Goal: Task Accomplishment & Management: Manage account settings

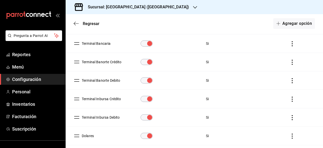
click at [34, 78] on span "Configuración" at bounding box center [36, 79] width 49 height 7
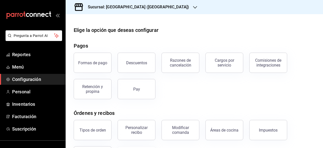
click at [193, 8] on icon "button" at bounding box center [195, 7] width 4 height 4
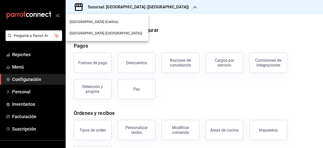
click at [104, 24] on span "[GEOGRAPHIC_DATA] (Centro)" at bounding box center [94, 21] width 49 height 5
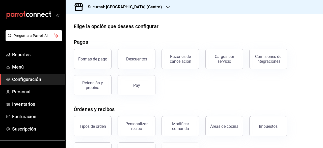
scroll to position [108, 0]
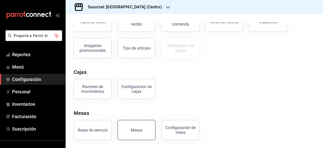
click at [126, 130] on button "Mesas" at bounding box center [137, 130] width 38 height 20
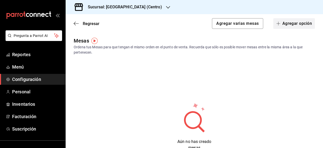
click at [283, 23] on button "Agregar opción" at bounding box center [294, 23] width 42 height 11
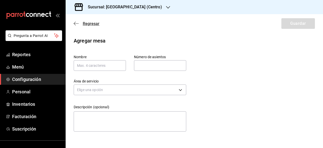
click at [75, 23] on icon "button" at bounding box center [76, 23] width 5 height 5
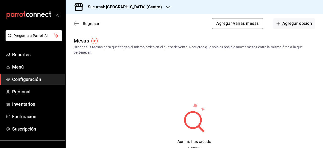
click at [94, 41] on img "button" at bounding box center [94, 41] width 6 height 6
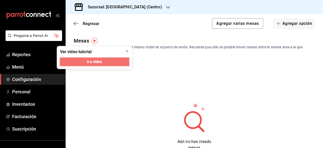
click at [114, 60] on button "Ir a video" at bounding box center [94, 62] width 69 height 8
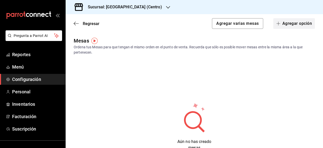
click at [298, 24] on button "Agregar opción" at bounding box center [294, 23] width 42 height 11
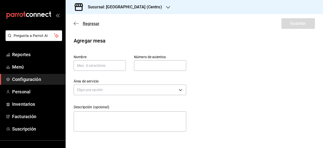
click at [95, 26] on div "Regresar Guardar" at bounding box center [195, 23] width 258 height 19
click at [93, 24] on span "Regresar" at bounding box center [91, 23] width 17 height 5
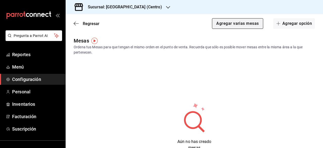
click at [245, 25] on button "Agregar varias mesas" at bounding box center [237, 23] width 51 height 11
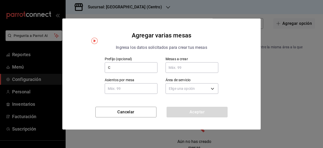
type input "C"
click at [188, 65] on input "text" at bounding box center [192, 67] width 53 height 10
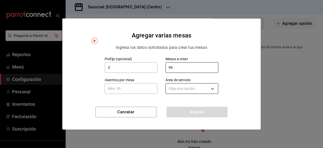
type input "99"
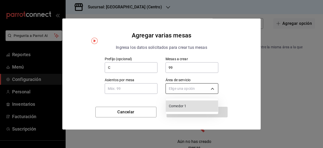
click at [213, 88] on body "Pregunta a Parrot AI Reportes Menú Configuración Personal Inventarios Facturaci…" at bounding box center [161, 74] width 323 height 148
click at [188, 106] on span "Comedor 1" at bounding box center [192, 105] width 47 height 5
type input "9a9851ff-4c9d-41bc-8a32-5d70a6e8732f"
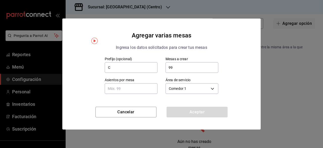
click at [112, 89] on input "text" at bounding box center [131, 88] width 53 height 10
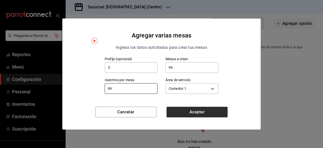
type input "99"
click at [181, 112] on button "Aceptar" at bounding box center [197, 112] width 61 height 11
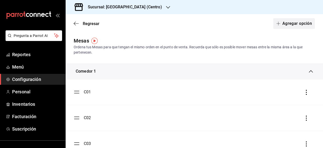
click at [288, 21] on button "Agregar opción" at bounding box center [294, 23] width 42 height 11
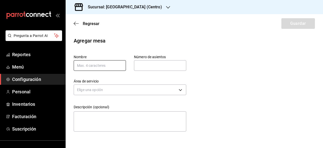
click at [83, 65] on input "text" at bounding box center [100, 65] width 52 height 11
type input "Come"
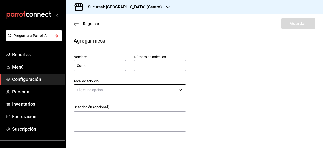
click at [179, 88] on body "Pregunta a Parrot AI Reportes Menú Configuración Personal Inventarios Facturaci…" at bounding box center [161, 74] width 323 height 148
click at [116, 106] on li "Comedor 1" at bounding box center [130, 105] width 112 height 8
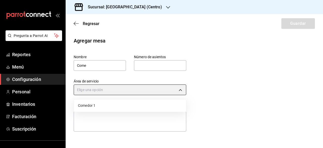
type input "9a9851ff-4c9d-41bc-8a32-5d70a6e8732f"
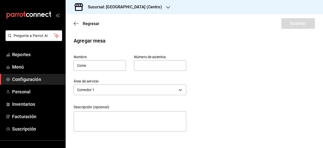
click at [149, 66] on input "text" at bounding box center [160, 65] width 52 height 10
type input "6"
click at [77, 24] on icon "button" at bounding box center [76, 23] width 5 height 5
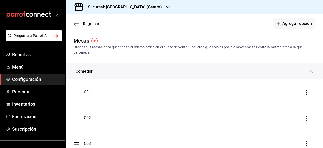
click at [166, 7] on icon "button" at bounding box center [168, 7] width 4 height 3
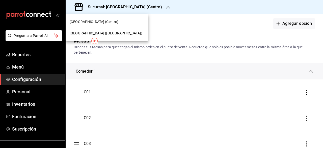
click at [99, 35] on span "[GEOGRAPHIC_DATA] ([GEOGRAPHIC_DATA])" at bounding box center [106, 33] width 73 height 5
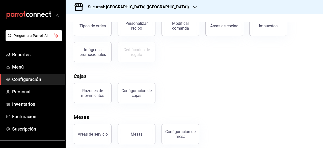
scroll to position [108, 0]
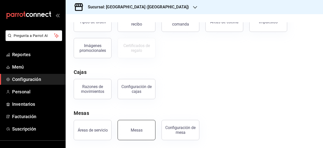
click at [134, 129] on div "Mesas" at bounding box center [137, 130] width 12 height 5
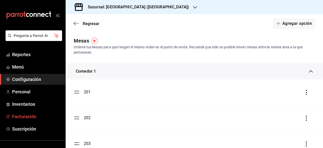
click at [44, 113] on span "Facturación" at bounding box center [36, 116] width 49 height 7
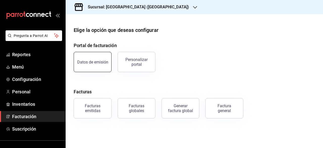
drag, startPoint x: 94, startPoint y: 73, endPoint x: 98, endPoint y: 65, distance: 8.8
click at [97, 68] on div "Portal de facturación Datos de emisión Personalizar portal Facturas Facturas em…" at bounding box center [194, 80] width 241 height 76
click at [96, 62] on div "Datos de emisión" at bounding box center [92, 62] width 31 height 5
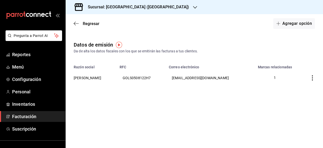
click at [193, 7] on icon "button" at bounding box center [195, 7] width 4 height 4
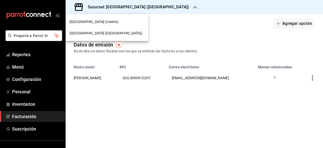
click at [115, 22] on div "[GEOGRAPHIC_DATA] (Centro)" at bounding box center [107, 21] width 75 height 5
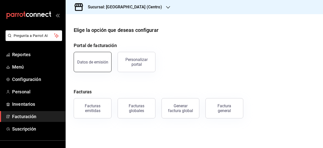
click at [95, 56] on button "Datos de emisión" at bounding box center [93, 62] width 38 height 20
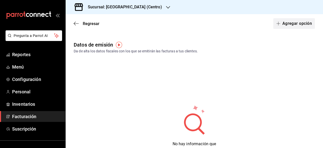
click at [293, 24] on button "Agregar opción" at bounding box center [294, 23] width 42 height 11
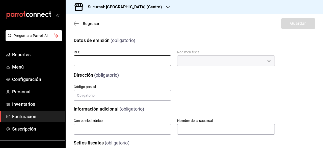
click at [98, 61] on input "text" at bounding box center [122, 60] width 97 height 11
type input "GOGS730811292"
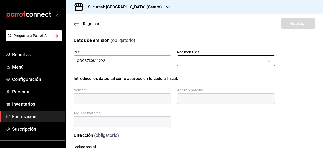
click at [185, 58] on body "Pregunta a Parrot AI Reportes Menú Configuración Personal Inventarios Facturaci…" at bounding box center [161, 74] width 323 height 148
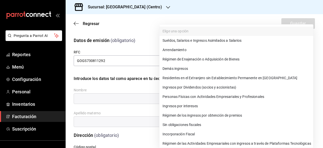
click at [176, 134] on li "Incorporación Fiscal" at bounding box center [237, 133] width 154 height 9
type input "621"
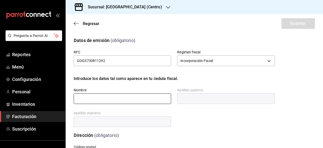
click at [138, 102] on input "text" at bounding box center [122, 98] width 97 height 11
click at [116, 101] on input "text" at bounding box center [122, 98] width 97 height 11
type input "[PERSON_NAME]"
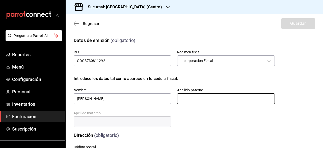
click at [199, 101] on input "text" at bounding box center [225, 98] width 97 height 11
type input "[PERSON_NAME]"
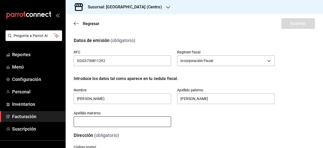
click at [123, 120] on input "text" at bounding box center [122, 121] width 97 height 11
type input "[PERSON_NAME]"
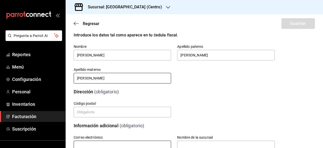
scroll to position [76, 0]
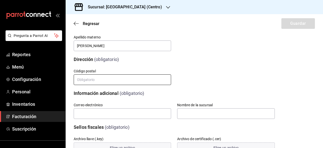
click at [88, 81] on input "text" at bounding box center [122, 79] width 97 height 11
type input "87300"
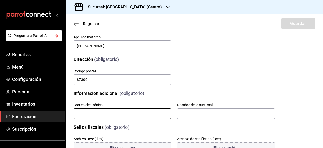
click at [106, 114] on input "text" at bounding box center [122, 113] width 97 height 11
type input "[EMAIL_ADDRESS][DOMAIN_NAME]"
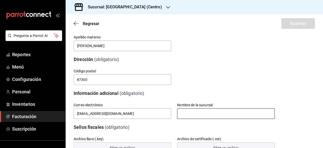
click at [181, 115] on input "text" at bounding box center [225, 113] width 97 height 11
click at [195, 115] on input "text" at bounding box center [225, 113] width 97 height 11
type input "c"
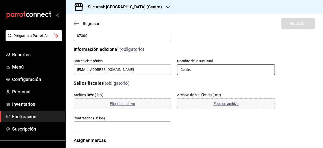
scroll to position [149, 0]
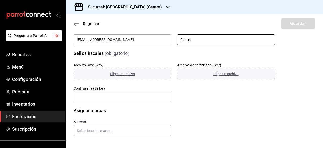
type input "Centro"
click at [295, 76] on div "Sellos fiscales (obligatorio) Archivo llave (.key) Elige un archivo Archivo de …" at bounding box center [194, 73] width 241 height 59
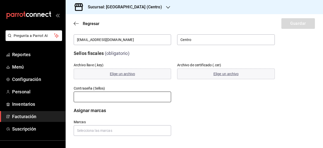
click at [145, 96] on input "text" at bounding box center [122, 96] width 97 height 11
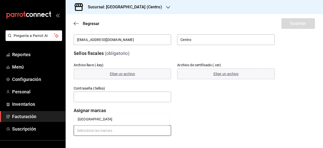
click at [139, 131] on input "text" at bounding box center [122, 130] width 97 height 11
click at [127, 74] on span "Elige un archivo" at bounding box center [122, 74] width 25 height 4
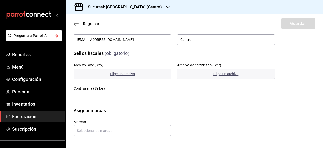
click at [110, 98] on input "text" at bounding box center [122, 96] width 97 height 11
type input "GOGS730811292"
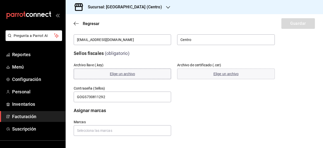
click at [132, 75] on span "Elige un archivo" at bounding box center [122, 74] width 25 height 4
click at [120, 74] on span "Elige un archivo" at bounding box center [122, 74] width 25 height 4
click at [117, 73] on span "Elige un archivo" at bounding box center [122, 74] width 25 height 4
click at [124, 72] on span "Elige un archivo" at bounding box center [122, 74] width 25 height 4
click at [127, 73] on span "Elige un archivo" at bounding box center [122, 74] width 25 height 4
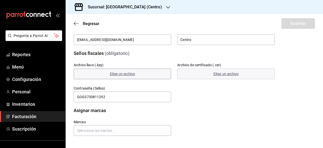
click at [123, 75] on span "Elige un archivo" at bounding box center [122, 74] width 25 height 4
click at [89, 23] on span "Regresar" at bounding box center [91, 23] width 17 height 5
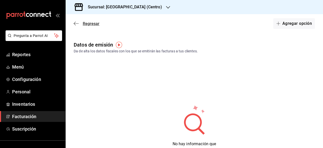
click at [77, 22] on icon "button" at bounding box center [76, 23] width 5 height 5
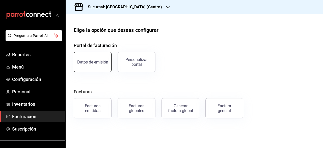
click at [100, 68] on button "Datos de emisión" at bounding box center [93, 62] width 38 height 20
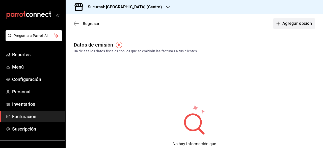
click at [290, 24] on button "Agregar opción" at bounding box center [294, 23] width 42 height 11
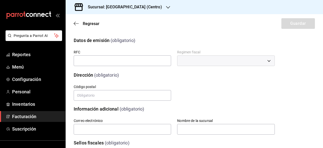
scroll to position [89, 0]
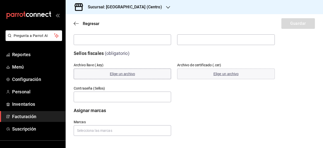
click at [126, 72] on span "Elige un archivo" at bounding box center [122, 74] width 25 height 4
click at [125, 74] on span "Elige un archivo" at bounding box center [122, 74] width 25 height 4
click at [127, 74] on span "Elige un archivo" at bounding box center [122, 74] width 25 height 4
click at [219, 69] on button "Elige un archivo" at bounding box center [225, 73] width 97 height 11
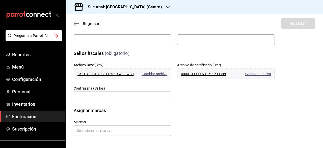
click at [125, 92] on input "text" at bounding box center [122, 96] width 97 height 11
type input "GOGS730811292"
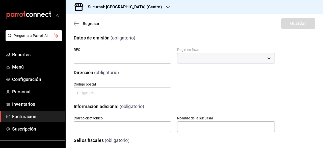
scroll to position [0, 0]
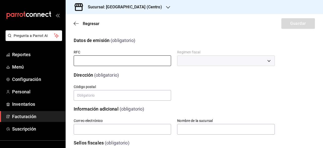
click at [98, 61] on input "text" at bounding box center [122, 60] width 97 height 11
type input "GOGS730811292"
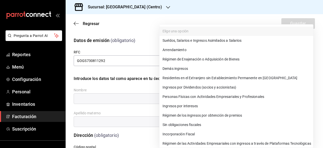
click at [194, 58] on body "Pregunta a Parrot AI Reportes Menú Configuración Personal Inventarios Facturaci…" at bounding box center [161, 74] width 323 height 148
click at [195, 135] on li "Incorporación Fiscal" at bounding box center [237, 133] width 154 height 9
type input "621"
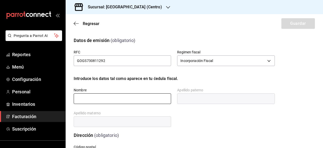
click at [116, 100] on input "text" at bounding box center [122, 98] width 97 height 11
type input "[PERSON_NAME]"
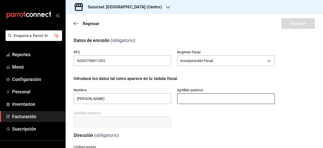
click at [189, 99] on input "text" at bounding box center [225, 98] width 97 height 11
type input "[PERSON_NAME]"
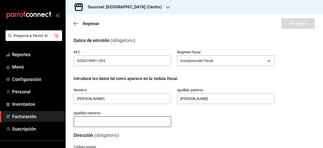
click at [134, 122] on input "text" at bounding box center [122, 121] width 97 height 11
type input "[PERSON_NAME]"
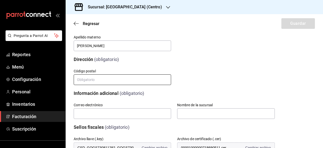
click at [109, 83] on input "text" at bounding box center [122, 79] width 97 height 11
type input "87300"
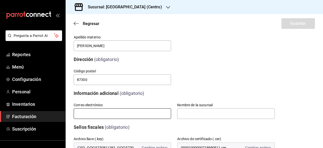
click at [116, 113] on input "text" at bounding box center [122, 113] width 97 height 11
type input "[EMAIL_ADDRESS][DOMAIN_NAME]"
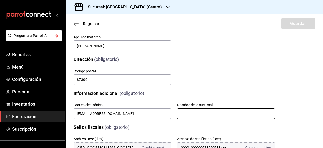
click at [184, 116] on input "text" at bounding box center [225, 113] width 97 height 11
type input "Centro"
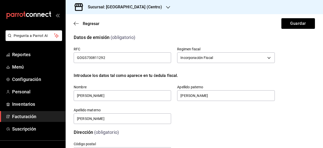
scroll to position [0, 0]
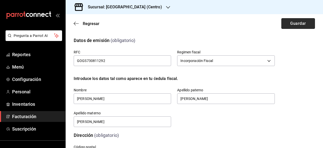
click at [293, 27] on button "Guardar" at bounding box center [299, 23] width 34 height 11
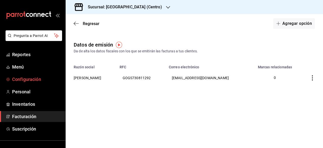
click at [35, 80] on span "Configuración" at bounding box center [36, 79] width 49 height 7
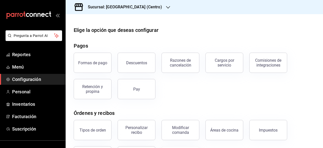
click at [166, 7] on icon "button" at bounding box center [168, 7] width 4 height 4
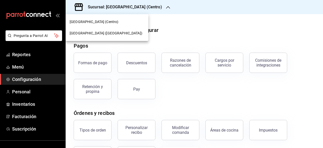
click at [158, 7] on div at bounding box center [161, 74] width 323 height 148
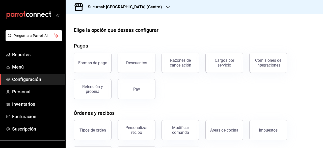
click at [45, 78] on span "Configuración" at bounding box center [36, 79] width 49 height 7
click at [35, 90] on span "Personal" at bounding box center [36, 91] width 49 height 7
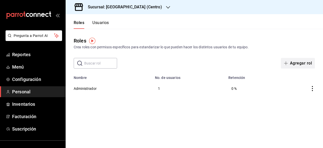
click at [294, 64] on button "Agregar rol" at bounding box center [298, 63] width 34 height 11
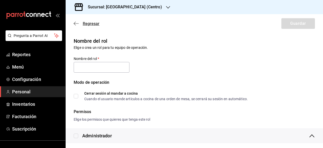
click at [74, 21] on icon "button" at bounding box center [76, 23] width 5 height 5
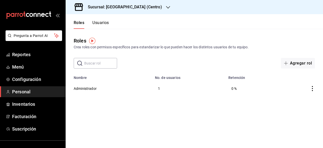
click at [166, 8] on icon "button" at bounding box center [168, 7] width 4 height 4
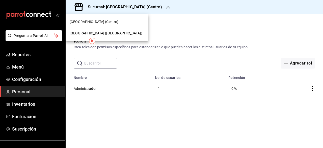
click at [156, 7] on div at bounding box center [161, 74] width 323 height 148
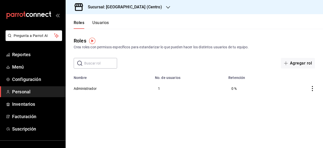
click at [166, 7] on icon "button" at bounding box center [168, 7] width 4 height 4
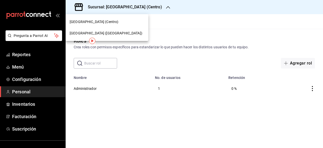
click at [157, 7] on div at bounding box center [161, 74] width 323 height 148
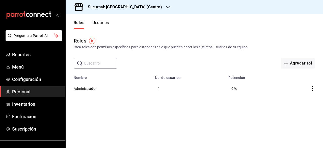
click at [93, 41] on img "button" at bounding box center [92, 41] width 6 height 6
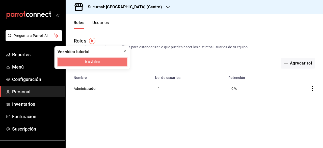
click at [103, 62] on button "Ir a video" at bounding box center [92, 62] width 69 height 8
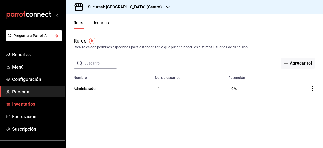
click at [38, 102] on span "Inventarios" at bounding box center [36, 103] width 49 height 7
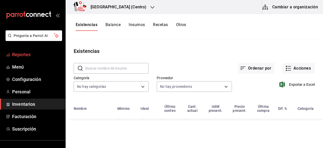
click at [26, 57] on span "Reportes" at bounding box center [36, 54] width 49 height 7
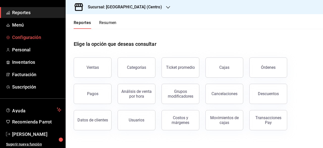
scroll to position [43, 0]
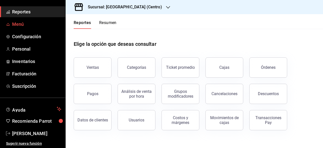
click at [35, 22] on span "Menú" at bounding box center [36, 24] width 49 height 7
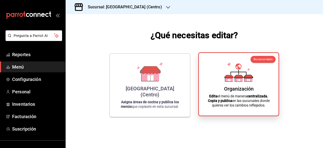
click at [227, 74] on icon at bounding box center [238, 72] width 29 height 20
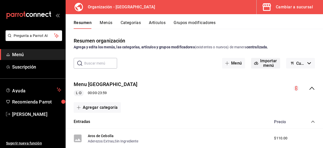
click at [264, 61] on button "Importar menú" at bounding box center [265, 63] width 29 height 11
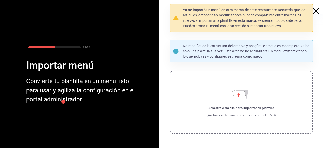
click at [315, 9] on icon "button" at bounding box center [316, 11] width 6 height 6
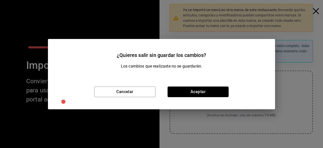
click at [190, 92] on button "Aceptar" at bounding box center [198, 91] width 61 height 11
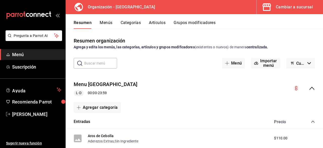
click at [308, 63] on icon "button" at bounding box center [310, 63] width 4 height 2
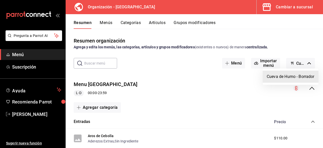
click at [305, 63] on div at bounding box center [161, 74] width 323 height 148
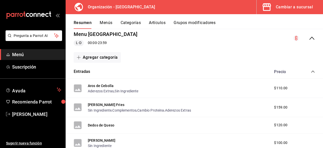
scroll to position [50, 0]
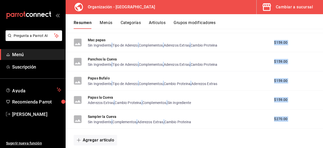
drag, startPoint x: 81, startPoint y: 83, endPoint x: 207, endPoint y: 152, distance: 143.7
click at [207, 147] on html "Pregunta a Parrot AI Menú Suscripción Ayuda Recomienda Parrot [PERSON_NAME] Sug…" at bounding box center [161, 74] width 323 height 148
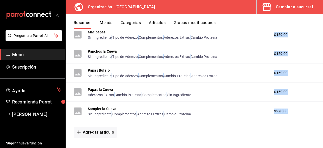
click at [198, 135] on div "Agregar artículo" at bounding box center [194, 132] width 241 height 11
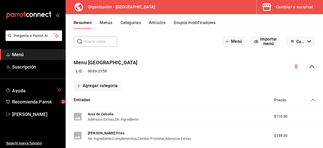
scroll to position [0, 0]
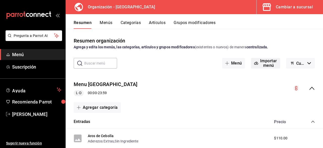
click at [271, 64] on button "Importar menú" at bounding box center [265, 63] width 29 height 11
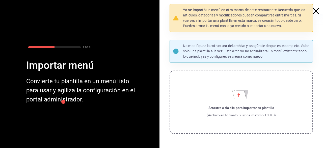
click at [237, 98] on icon "Importar menú" at bounding box center [239, 94] width 14 height 9
click at [0, 0] on input "Arrastra o da clic para importar tu plantilla (Archivo en formato .xlsx de máxi…" at bounding box center [0, 0] width 0 height 0
click at [225, 45] on p "No modifiques la estructura del archivo y asegúrate de que esté completo. Sube …" at bounding box center [246, 51] width 127 height 16
click at [228, 42] on div "No modifiques la estructura del archivo y asegúrate de que esté completo. Sube …" at bounding box center [241, 51] width 143 height 22
click at [313, 9] on icon "button" at bounding box center [316, 11] width 6 height 6
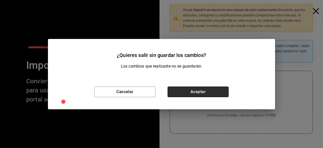
click at [196, 90] on button "Aceptar" at bounding box center [198, 91] width 61 height 11
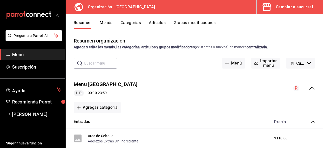
click at [256, 47] on strong "centralizada." at bounding box center [258, 47] width 22 height 4
click at [184, 45] on div "Agrega y edita los menús, las categorías, artículos y grupos modificadores (exi…" at bounding box center [194, 46] width 241 height 5
click at [308, 64] on icon "button" at bounding box center [310, 63] width 4 height 2
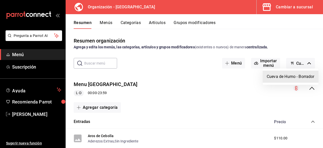
click at [306, 63] on div at bounding box center [161, 74] width 323 height 148
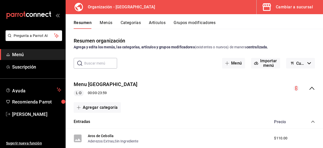
drag, startPoint x: 237, startPoint y: 64, endPoint x: 222, endPoint y: 88, distance: 28.4
click at [237, 64] on button "Menú" at bounding box center [233, 63] width 23 height 11
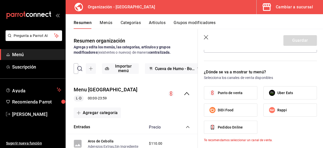
scroll to position [153, 0]
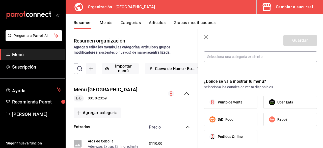
click at [252, 103] on label "Punto de venta" at bounding box center [230, 102] width 53 height 13
click at [218, 103] on input "Punto de venta" at bounding box center [212, 102] width 11 height 11
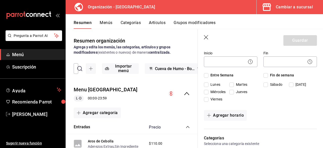
scroll to position [0, 0]
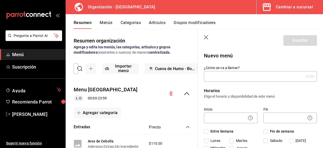
click at [261, 74] on input "¿Cómo se va a llamar?" at bounding box center [254, 76] width 100 height 10
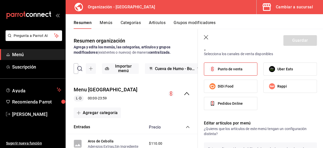
scroll to position [161, 0]
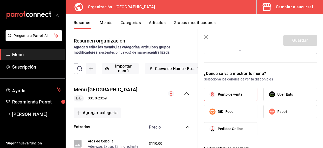
click at [220, 97] on label "Punto de venta" at bounding box center [230, 94] width 53 height 13
click at [218, 97] on input "Punto de venta" at bounding box center [212, 94] width 11 height 11
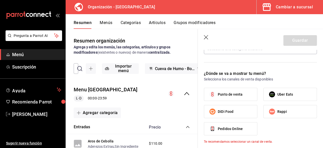
click at [224, 95] on span "Punto de venta" at bounding box center [230, 94] width 25 height 5
click at [218, 95] on input "Punto de venta" at bounding box center [212, 94] width 11 height 11
checkbox input "true"
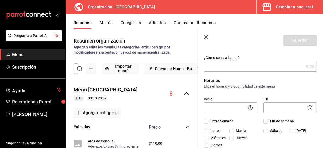
scroll to position [0, 0]
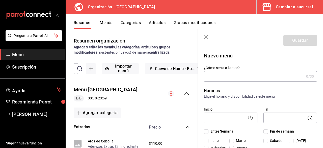
click at [254, 75] on input "¿Cómo se va a llamar?" at bounding box center [254, 76] width 100 height 10
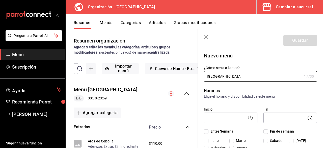
type input "[GEOGRAPHIC_DATA]"
click at [248, 119] on icon at bounding box center [250, 118] width 6 height 6
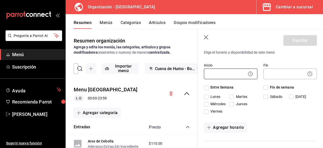
scroll to position [50, 0]
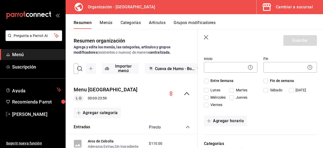
click at [207, 90] on input "Lunes" at bounding box center [206, 90] width 5 height 5
checkbox input "true"
click at [207, 98] on input "Miércoles" at bounding box center [206, 97] width 5 height 5
checkbox input "true"
click at [207, 103] on input "Viernes" at bounding box center [206, 105] width 5 height 5
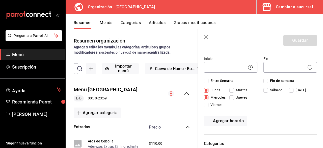
checkbox input "true"
click at [233, 98] on input "Jueves" at bounding box center [232, 97] width 5 height 5
checkbox input "true"
click at [234, 88] on input "Martes" at bounding box center [232, 90] width 5 height 5
checkbox input "true"
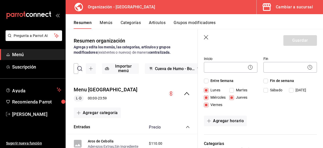
checkbox input "true"
click at [268, 90] on span "Sábado" at bounding box center [275, 89] width 14 height 5
click at [268, 90] on input "Sábado" at bounding box center [266, 90] width 5 height 5
checkbox input "true"
click at [289, 89] on input "[DATE]" at bounding box center [291, 90] width 5 height 5
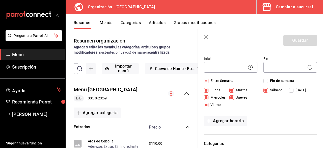
checkbox input "true"
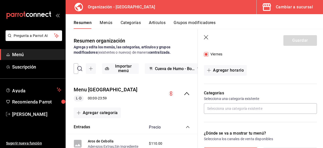
scroll to position [126, 0]
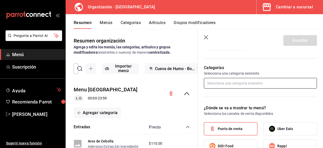
click at [279, 83] on input "text" at bounding box center [260, 83] width 113 height 11
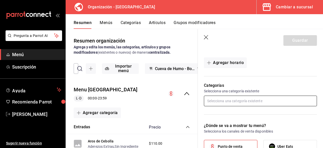
scroll to position [110, 0]
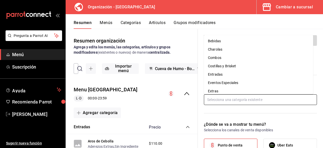
click at [283, 98] on input "text" at bounding box center [260, 99] width 113 height 11
click at [213, 42] on li "Bebidas" at bounding box center [258, 41] width 109 height 8
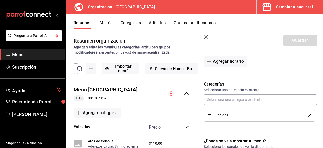
click at [238, 116] on span "Bebidas" at bounding box center [258, 115] width 86 height 4
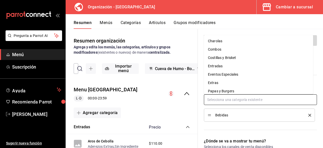
click at [272, 101] on input "text" at bounding box center [260, 99] width 113 height 11
click at [224, 91] on li "Papas y Burgers" at bounding box center [258, 91] width 109 height 8
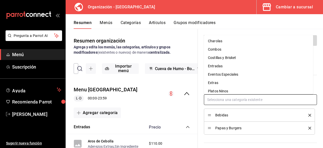
click at [232, 100] on input "text" at bounding box center [260, 99] width 113 height 11
click at [225, 92] on li "Platos Ninos" at bounding box center [258, 91] width 109 height 8
drag, startPoint x: 228, startPoint y: 99, endPoint x: 227, endPoint y: 94, distance: 5.4
click at [228, 99] on input "text" at bounding box center [260, 99] width 113 height 11
click at [217, 92] on li "Pollo" at bounding box center [258, 91] width 109 height 8
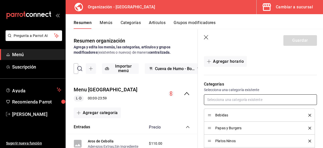
click at [224, 100] on input "text" at bounding box center [260, 99] width 113 height 11
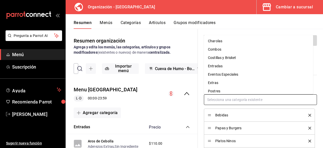
click at [218, 92] on li "Postres" at bounding box center [258, 91] width 109 height 8
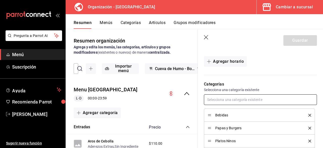
click at [226, 100] on input "text" at bounding box center [260, 99] width 113 height 11
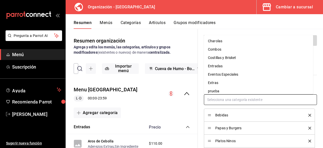
click at [217, 83] on li "Extras" at bounding box center [258, 83] width 109 height 8
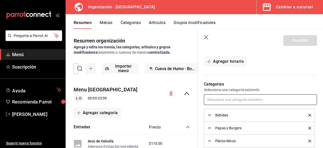
click at [221, 100] on input "text" at bounding box center [260, 99] width 113 height 11
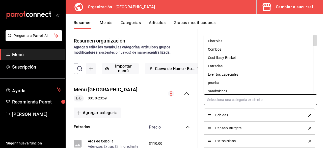
click at [221, 92] on li "Sandwiches" at bounding box center [258, 91] width 109 height 8
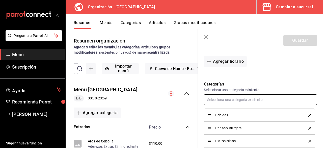
click at [222, 96] on input "text" at bounding box center [260, 99] width 113 height 11
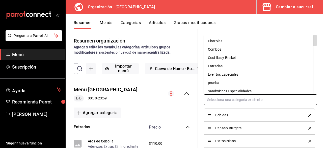
click at [218, 82] on li "prueba" at bounding box center [258, 83] width 109 height 8
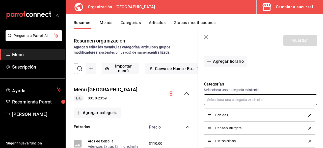
click at [225, 98] on input "text" at bounding box center [260, 99] width 113 height 11
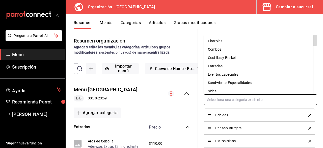
click at [215, 91] on li "Sides" at bounding box center [258, 91] width 109 height 8
click at [220, 98] on input "text" at bounding box center [260, 99] width 113 height 11
click at [217, 90] on li "Tacos y [PERSON_NAME]" at bounding box center [258, 91] width 109 height 8
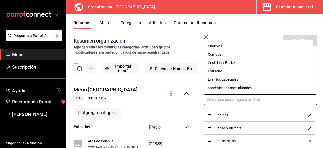
click at [222, 99] on input "text" at bounding box center [260, 99] width 113 height 11
drag, startPoint x: 217, startPoint y: 87, endPoint x: 222, endPoint y: 100, distance: 14.0
click at [217, 87] on li "Sandwiches Especialidades" at bounding box center [258, 88] width 109 height 8
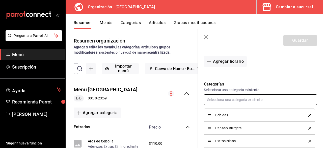
click at [222, 101] on input "text" at bounding box center [260, 99] width 113 height 11
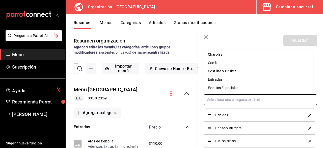
click at [219, 89] on li "Eventos Especiales" at bounding box center [258, 88] width 109 height 8
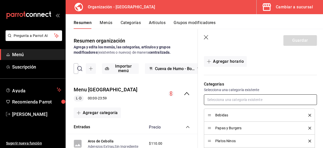
click at [227, 101] on input "text" at bounding box center [260, 99] width 113 height 11
click at [217, 101] on input "text" at bounding box center [260, 99] width 113 height 11
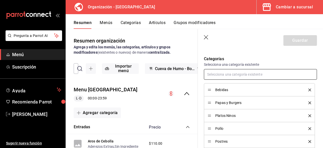
click at [228, 72] on input "text" at bounding box center [260, 74] width 113 height 11
click at [235, 74] on input "text" at bounding box center [260, 74] width 113 height 11
click at [224, 85] on li "Charolas" at bounding box center [258, 86] width 109 height 8
click at [226, 77] on input "text" at bounding box center [260, 74] width 113 height 11
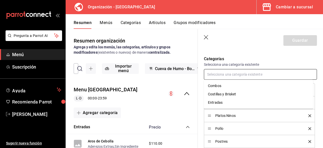
click at [225, 90] on li "Costillas y Brisket" at bounding box center [258, 94] width 109 height 8
click at [226, 76] on input "text" at bounding box center [260, 74] width 113 height 11
click at [225, 94] on li "Entradas" at bounding box center [258, 94] width 109 height 8
click at [225, 74] on input "text" at bounding box center [260, 74] width 113 height 11
click at [227, 86] on li "Combos" at bounding box center [258, 86] width 109 height 8
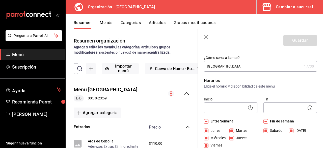
scroll to position [9, 0]
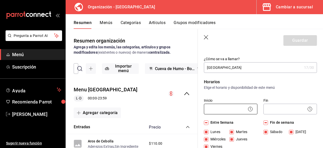
click at [230, 108] on body "Pregunta a Parrot AI Menú Suscripción Ayuda Recomienda Parrot [PERSON_NAME] Sug…" at bounding box center [161, 74] width 323 height 148
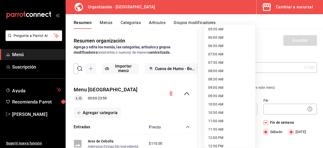
scroll to position [101, 0]
click at [222, 95] on li "10:00 AM" at bounding box center [229, 96] width 51 height 8
type input "10:00"
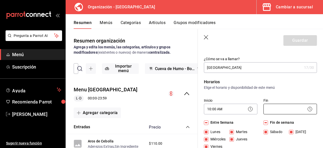
click at [286, 108] on body "Pregunta a Parrot AI Menú Suscripción Ayuda Recomienda Parrot [PERSON_NAME] Sug…" at bounding box center [161, 74] width 323 height 148
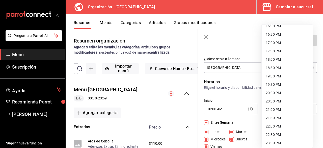
scroll to position [289, 0]
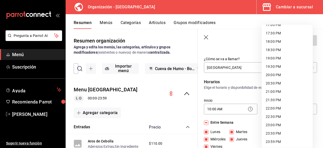
click at [274, 142] on li "23:59 PM" at bounding box center [287, 141] width 51 height 8
type input "23:59"
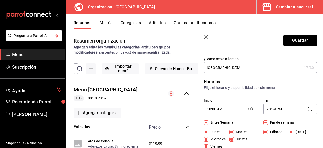
click at [258, 69] on input "[GEOGRAPHIC_DATA]" at bounding box center [253, 67] width 98 height 10
